Goal: Task Accomplishment & Management: Manage account settings

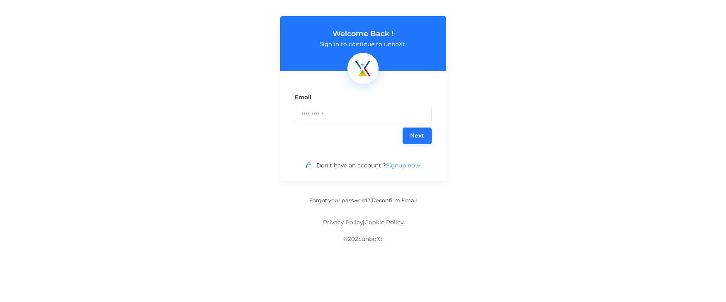
click at [322, 113] on input at bounding box center [363, 115] width 137 height 17
click at [318, 118] on input at bounding box center [363, 115] width 137 height 17
type input "**********"
click at [415, 137] on button "Next" at bounding box center [417, 136] width 29 height 17
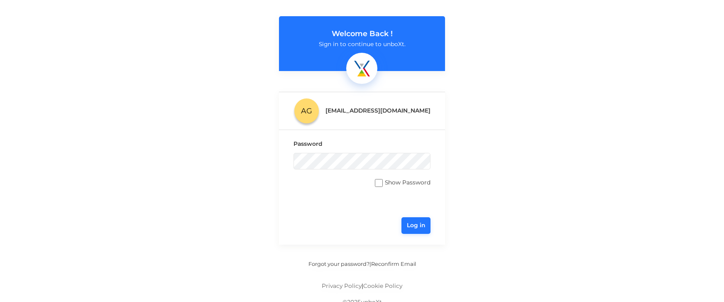
click at [351, 265] on link "Forgot your password?" at bounding box center [339, 264] width 61 height 6
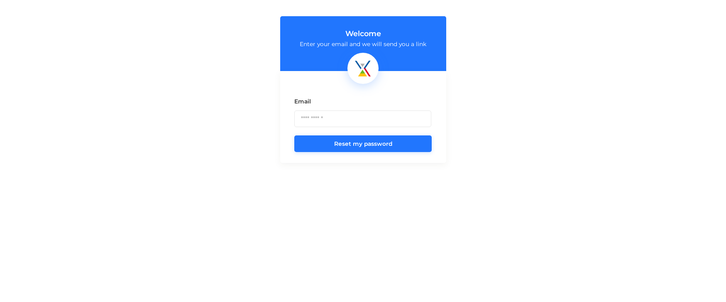
click at [325, 123] on input at bounding box center [362, 118] width 137 height 17
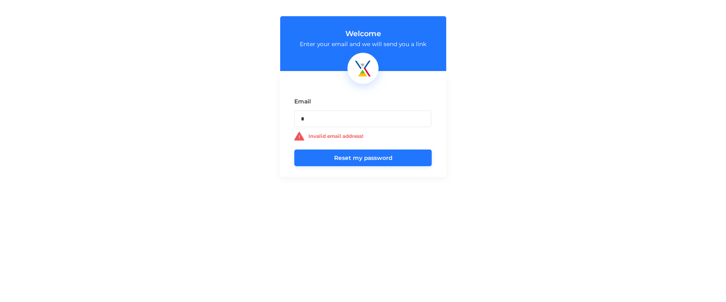
type input "**********"
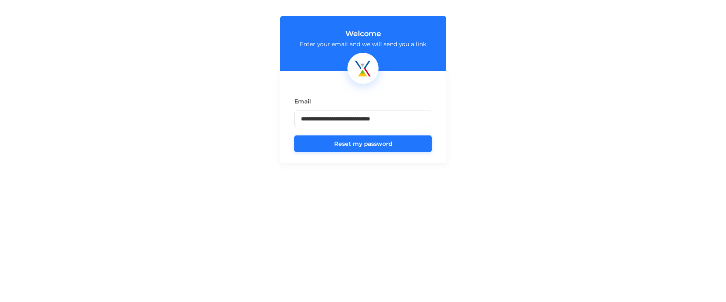
click at [344, 142] on button "Reset my password" at bounding box center [362, 143] width 137 height 17
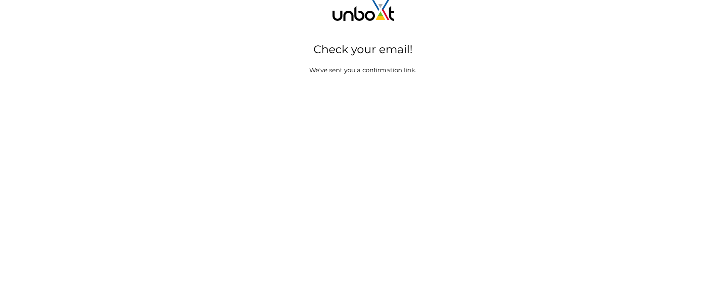
click at [367, 55] on h3 "Check your email!" at bounding box center [363, 49] width 702 height 15
click at [384, 71] on div "We've sent you a confirmation link." at bounding box center [363, 70] width 281 height 15
click at [370, 63] on div "We've sent you a confirmation link." at bounding box center [363, 70] width 281 height 15
click at [349, 70] on div "We've sent you a confirmation link." at bounding box center [363, 70] width 281 height 15
